Goal: Navigation & Orientation: Find specific page/section

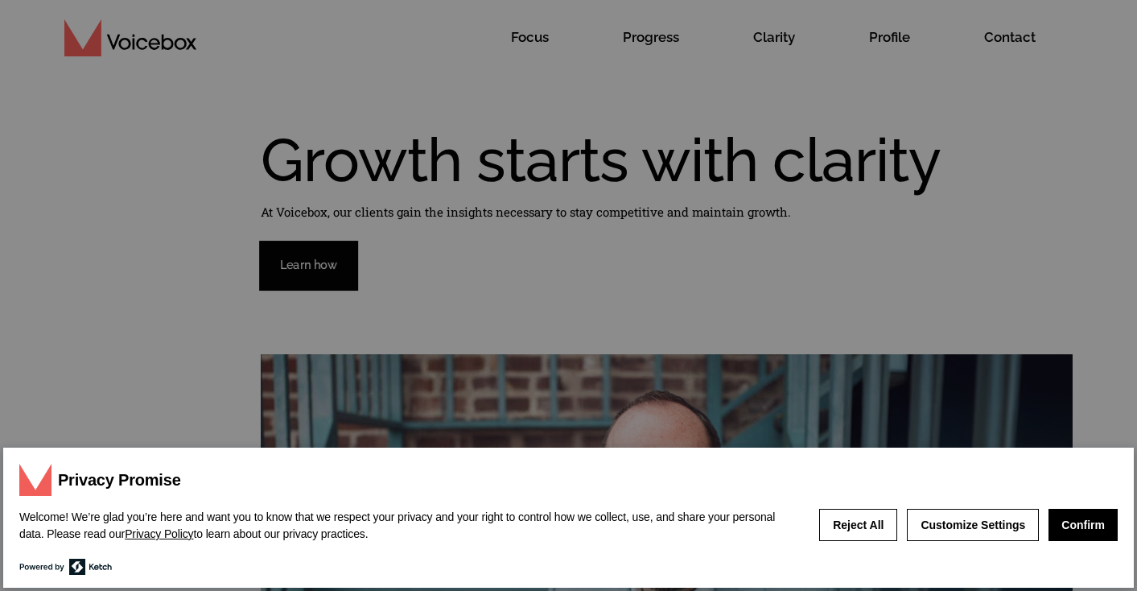
scroll to position [17, 0]
click at [1083, 518] on button "Confirm" at bounding box center [1082, 524] width 69 height 32
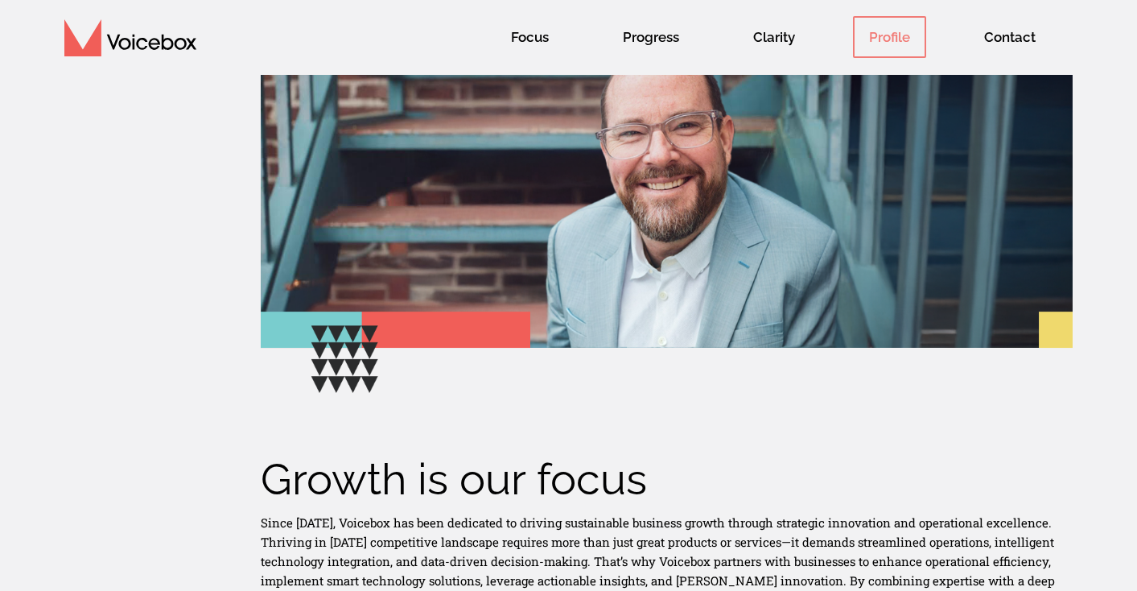
click at [892, 39] on span "Profile" at bounding box center [889, 37] width 73 height 42
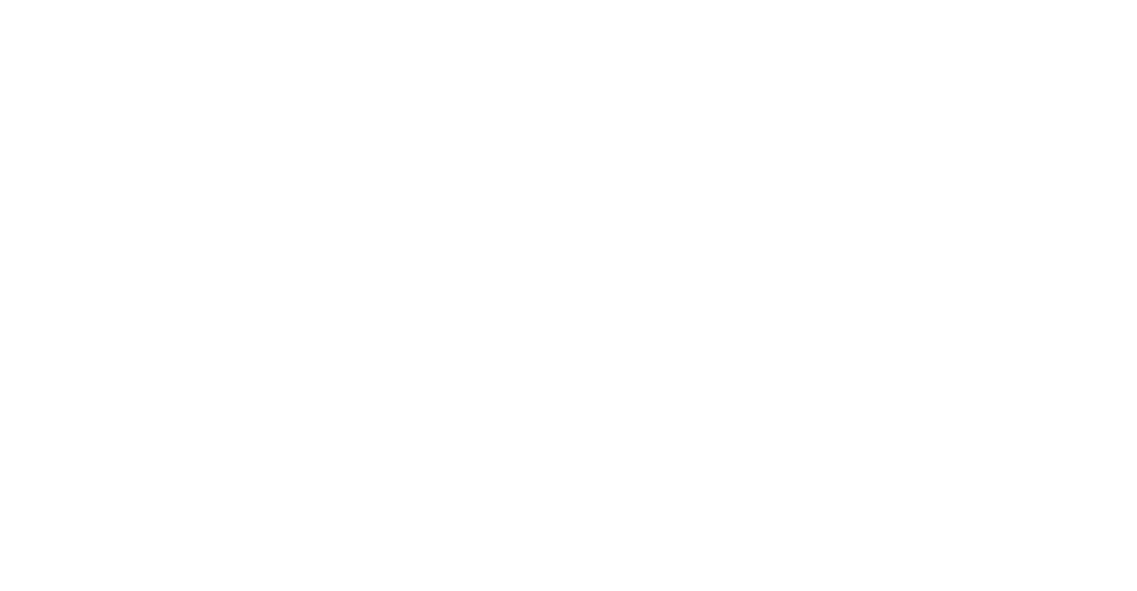
scroll to position [18, 0]
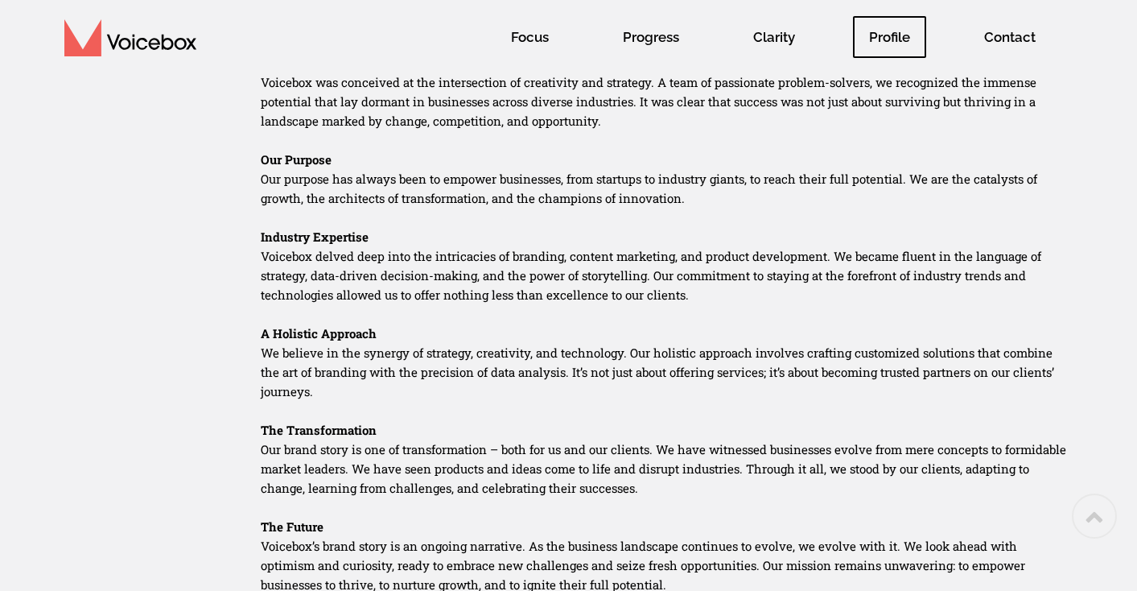
scroll to position [707, 0]
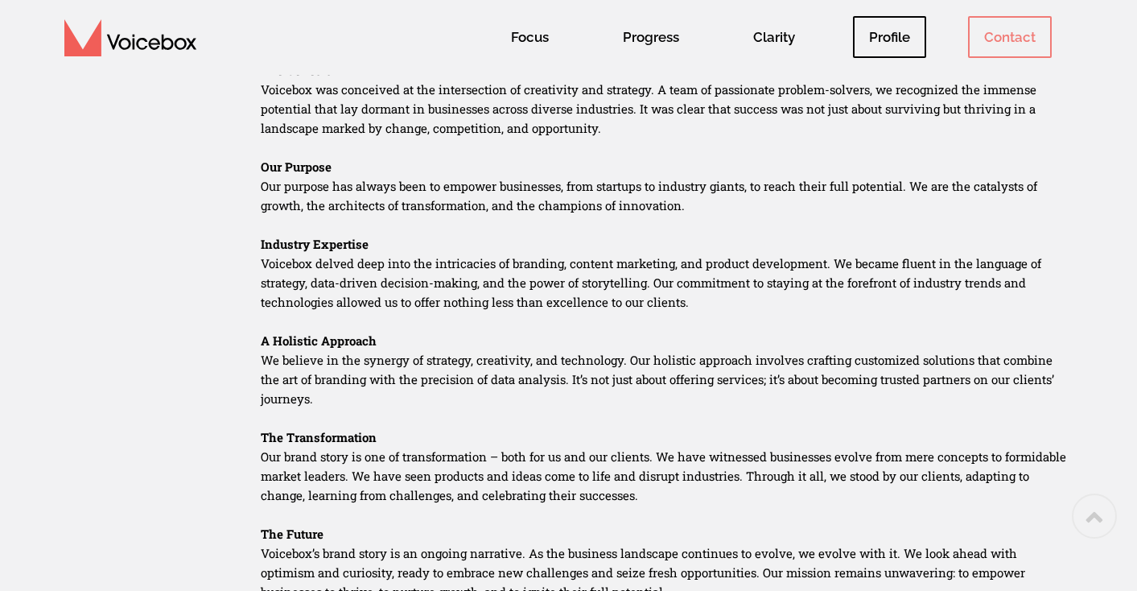
click at [981, 47] on span "Contact" at bounding box center [1010, 37] width 84 height 42
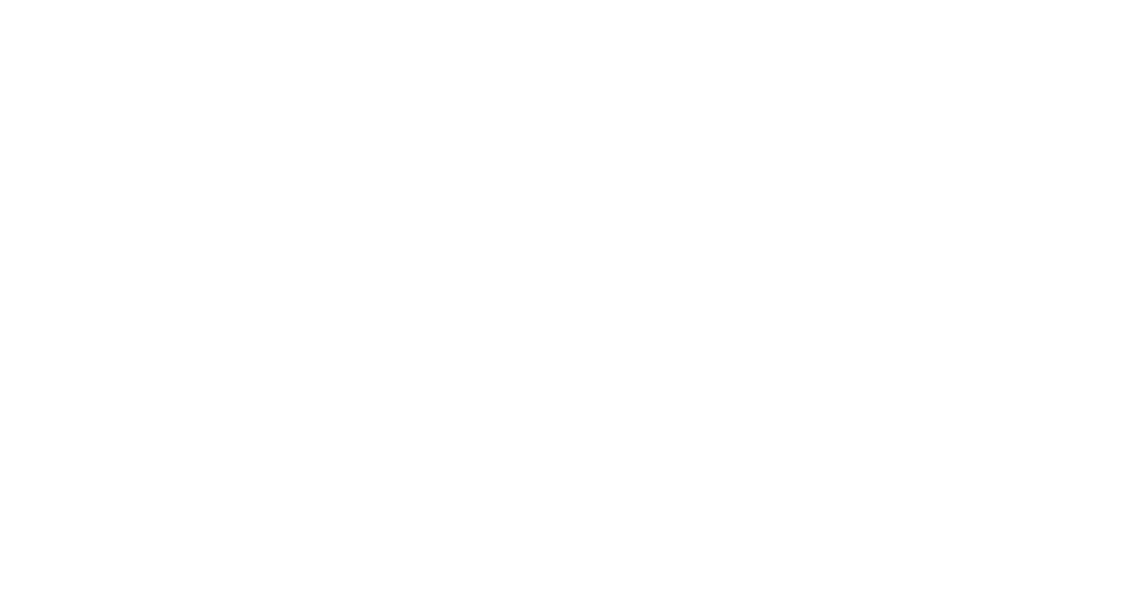
scroll to position [6, 0]
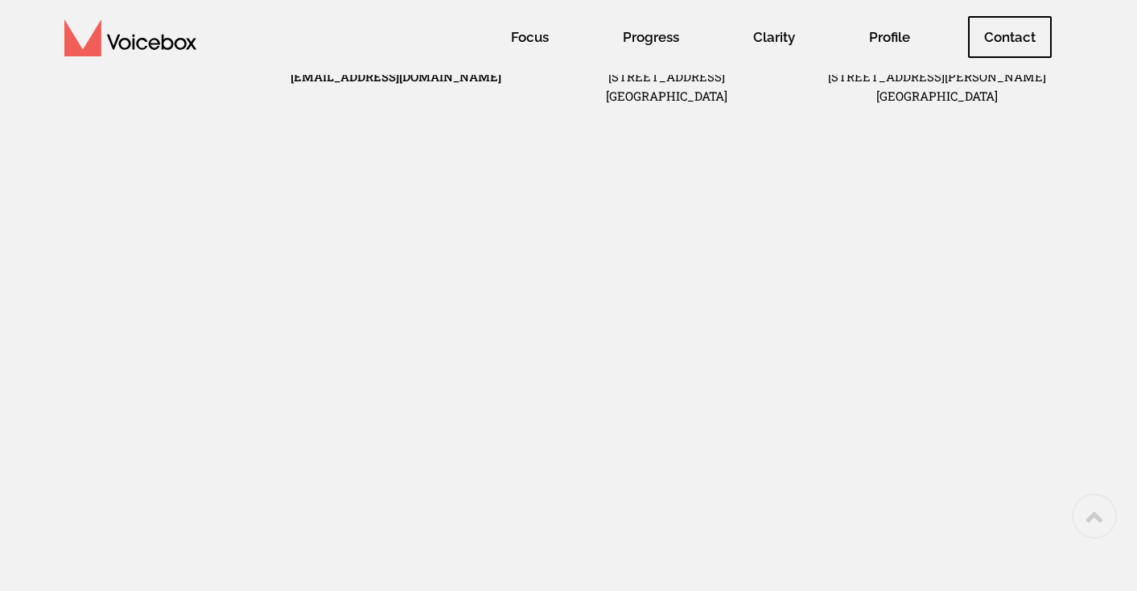
scroll to position [601, 0]
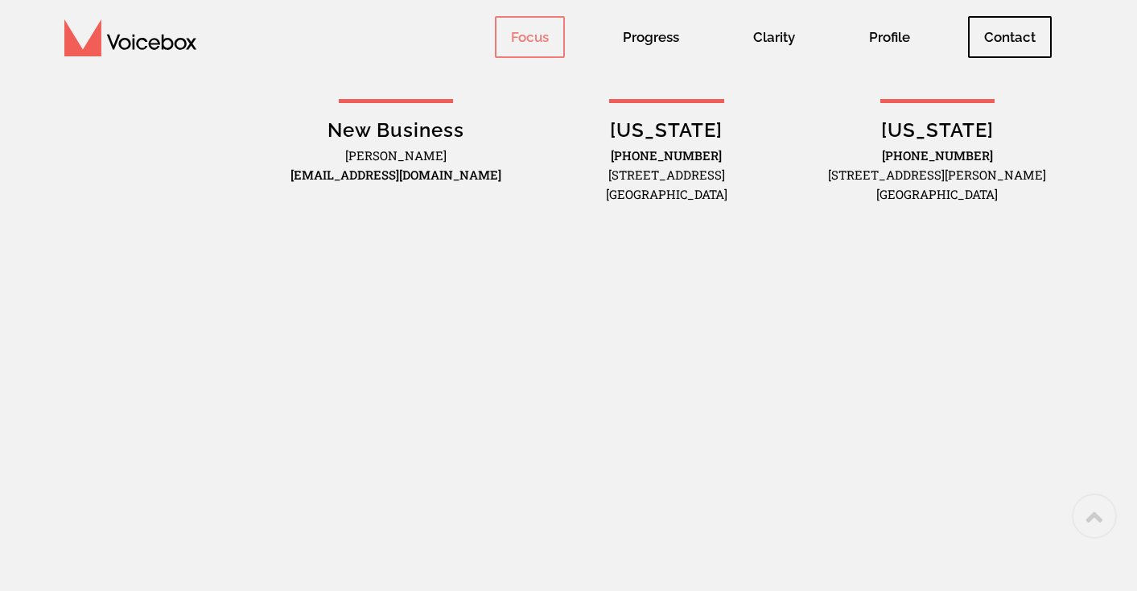
click at [543, 14] on link "Focus" at bounding box center [530, 37] width 112 height 75
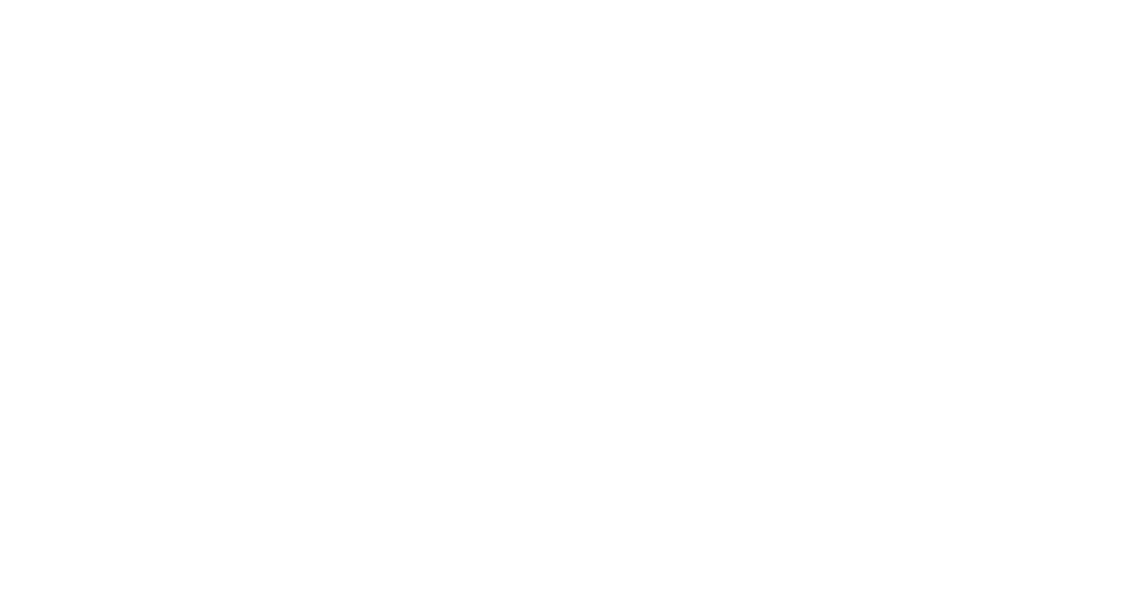
scroll to position [41, 0]
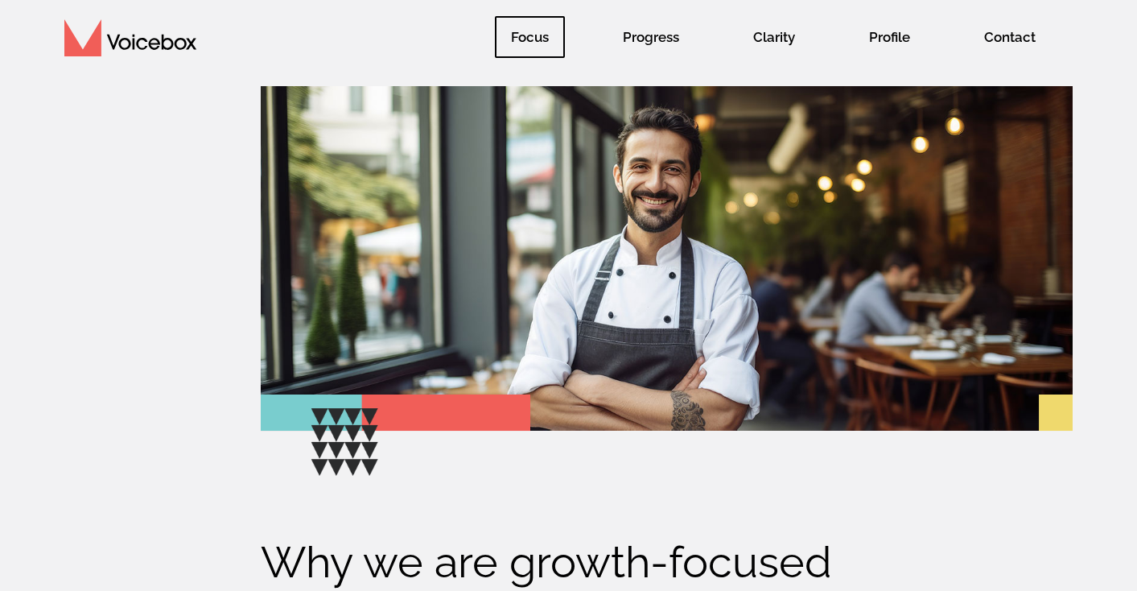
scroll to position [151, 0]
